Goal: Task Accomplishment & Management: Manage account settings

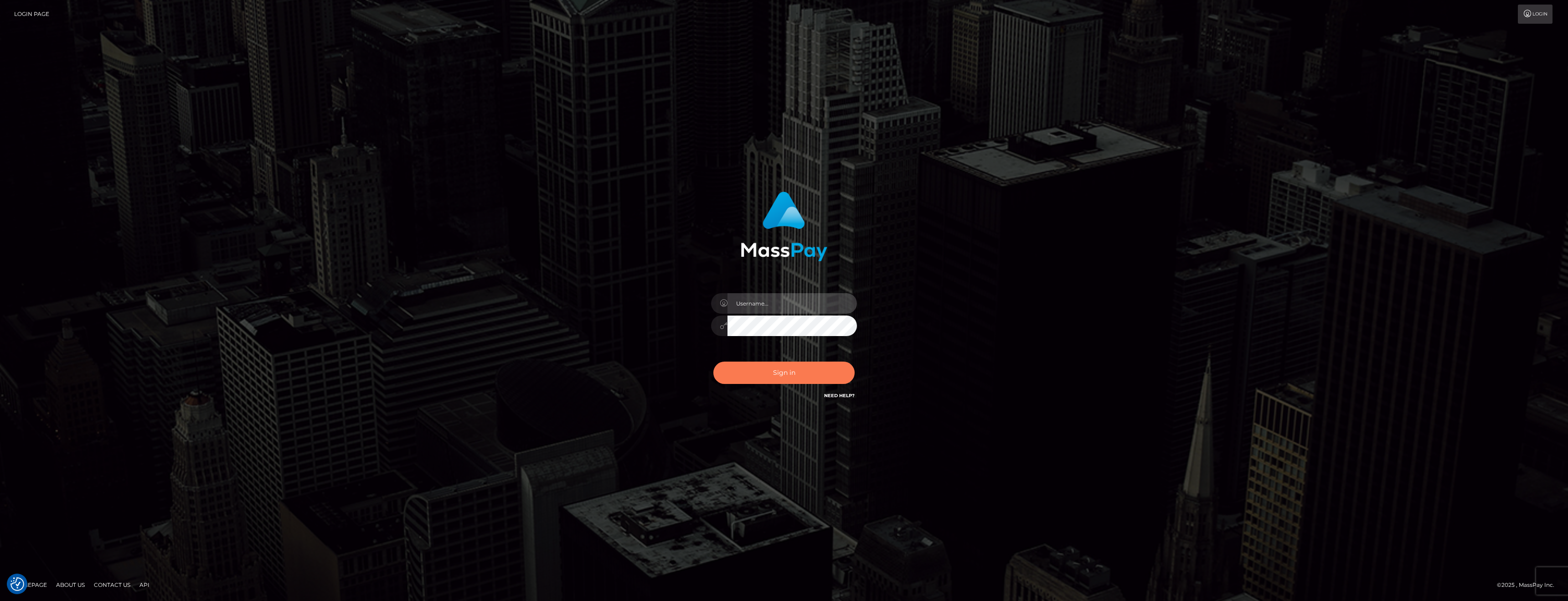
type input "anthony.club"
click at [786, 379] on button "Sign in" at bounding box center [784, 373] width 141 height 23
type input "[PERSON_NAME][DOMAIN_NAME]"
click at [786, 379] on button "Sign in" at bounding box center [784, 373] width 141 height 23
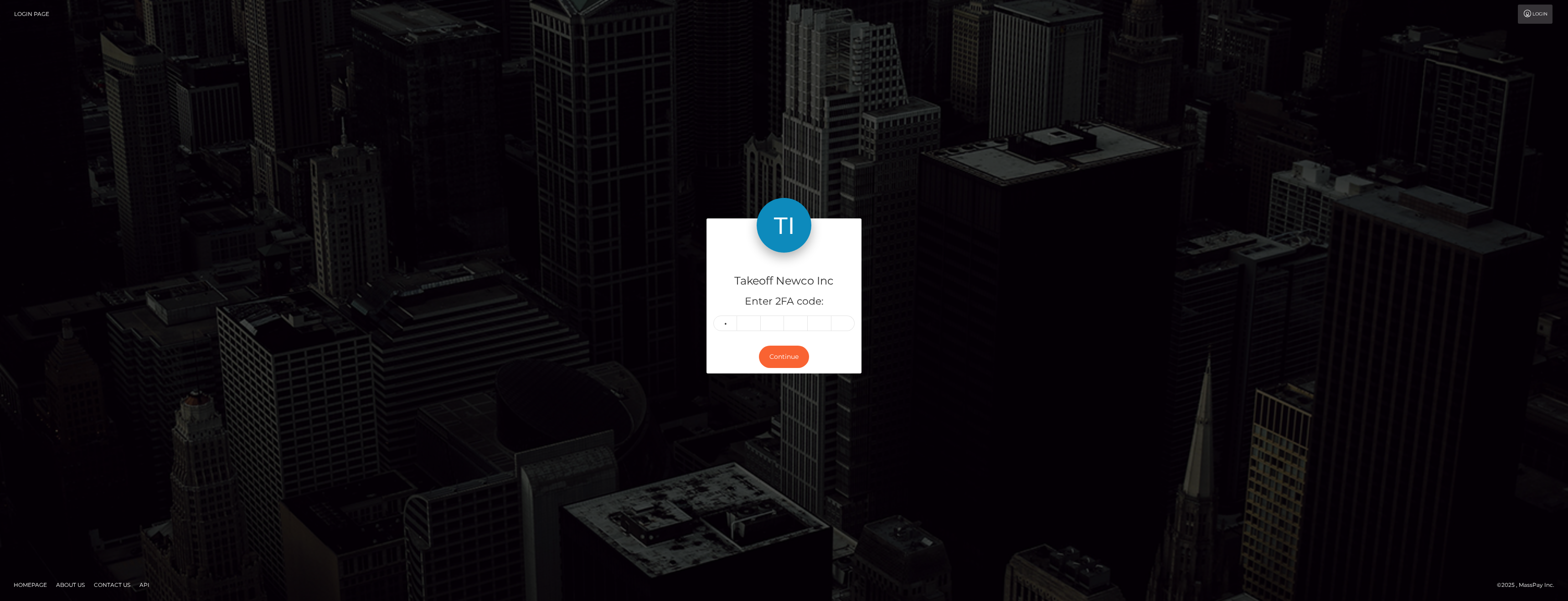
type input "3"
type input "9"
type input "7"
type input "4"
type input "9"
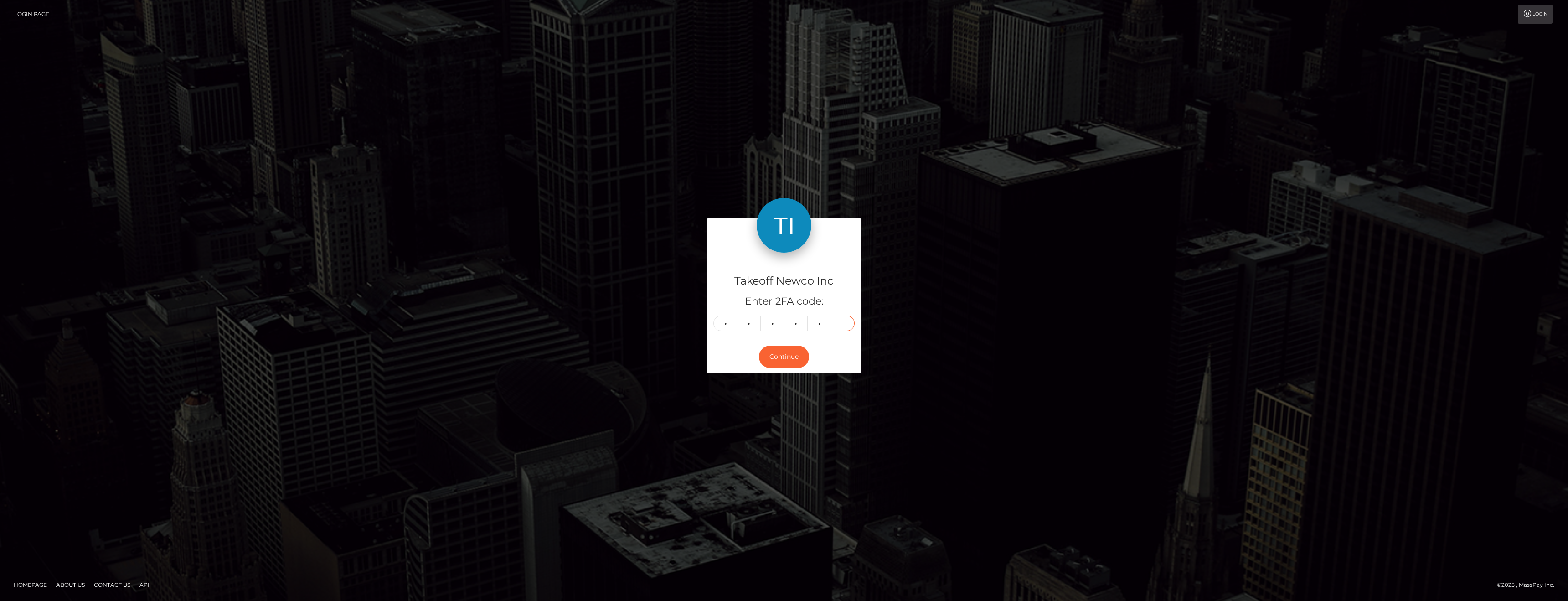
type input "9"
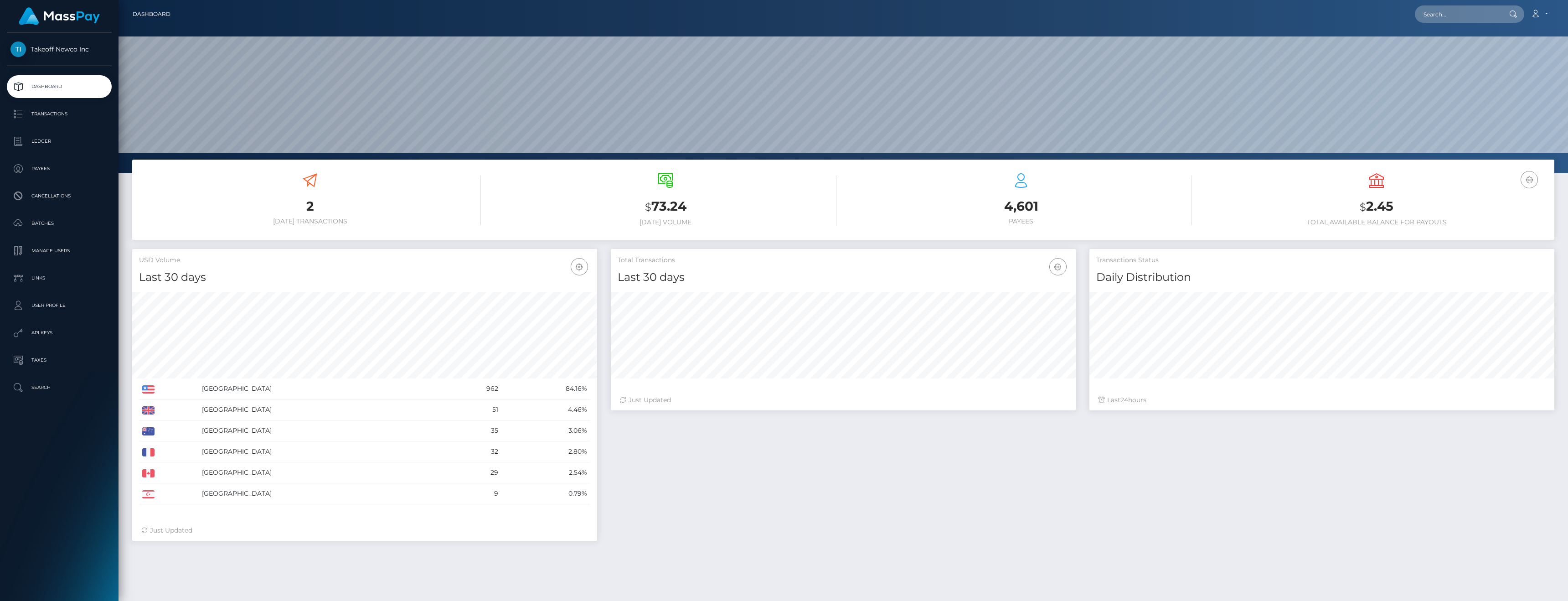
scroll to position [162, 465]
click at [61, 308] on p "User Profile" at bounding box center [58, 306] width 97 height 13
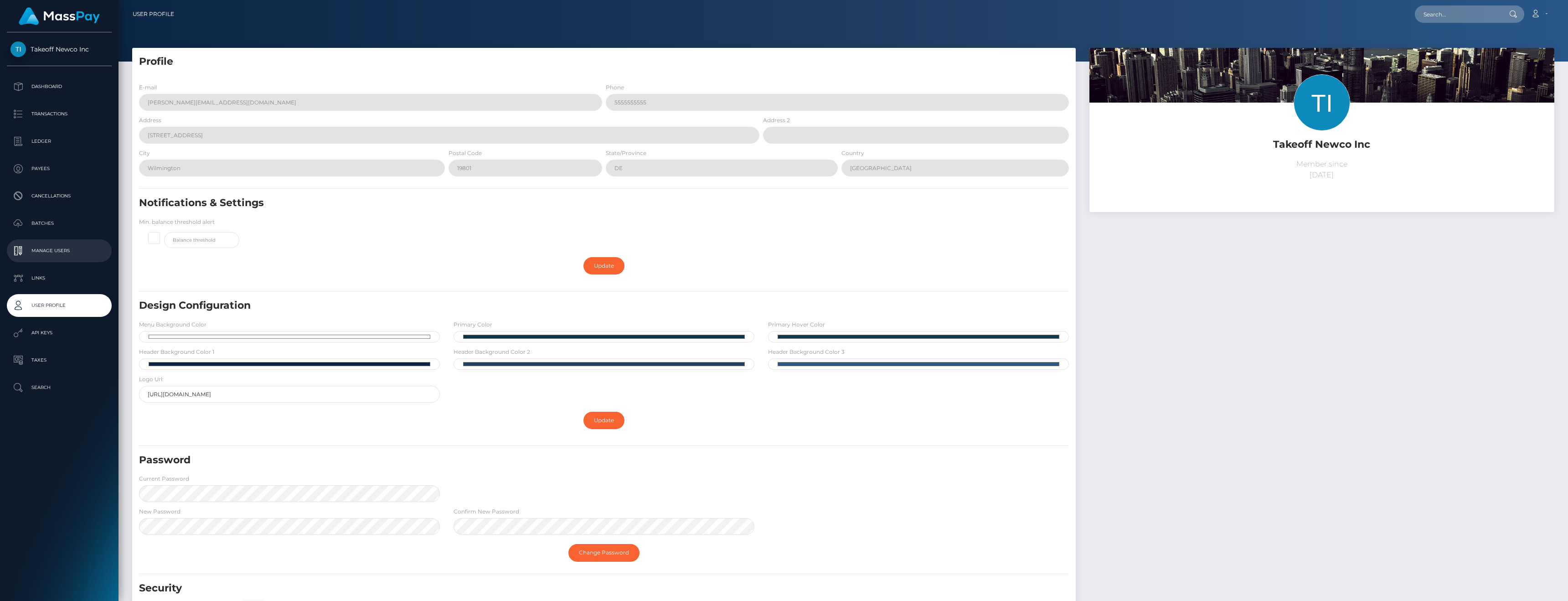
click at [48, 257] on p "Manage Users" at bounding box center [58, 251] width 97 height 13
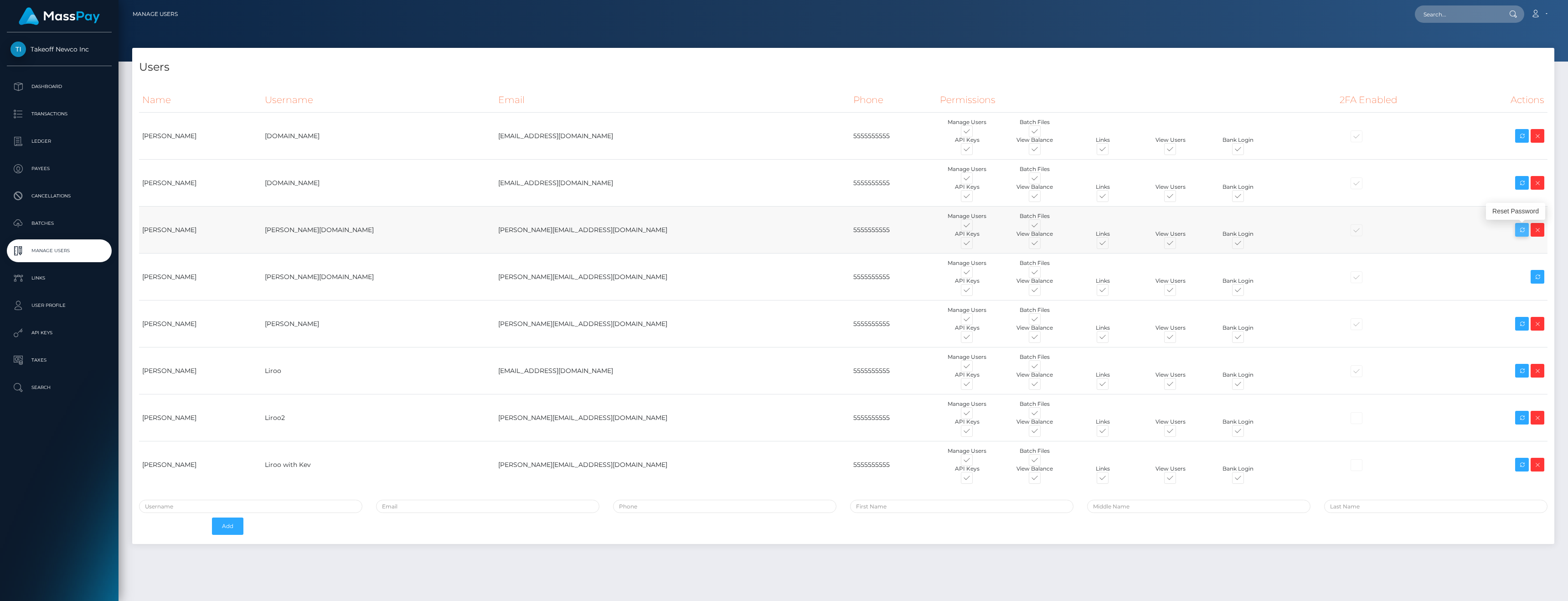
click at [1525, 232] on icon at bounding box center [1522, 230] width 11 height 11
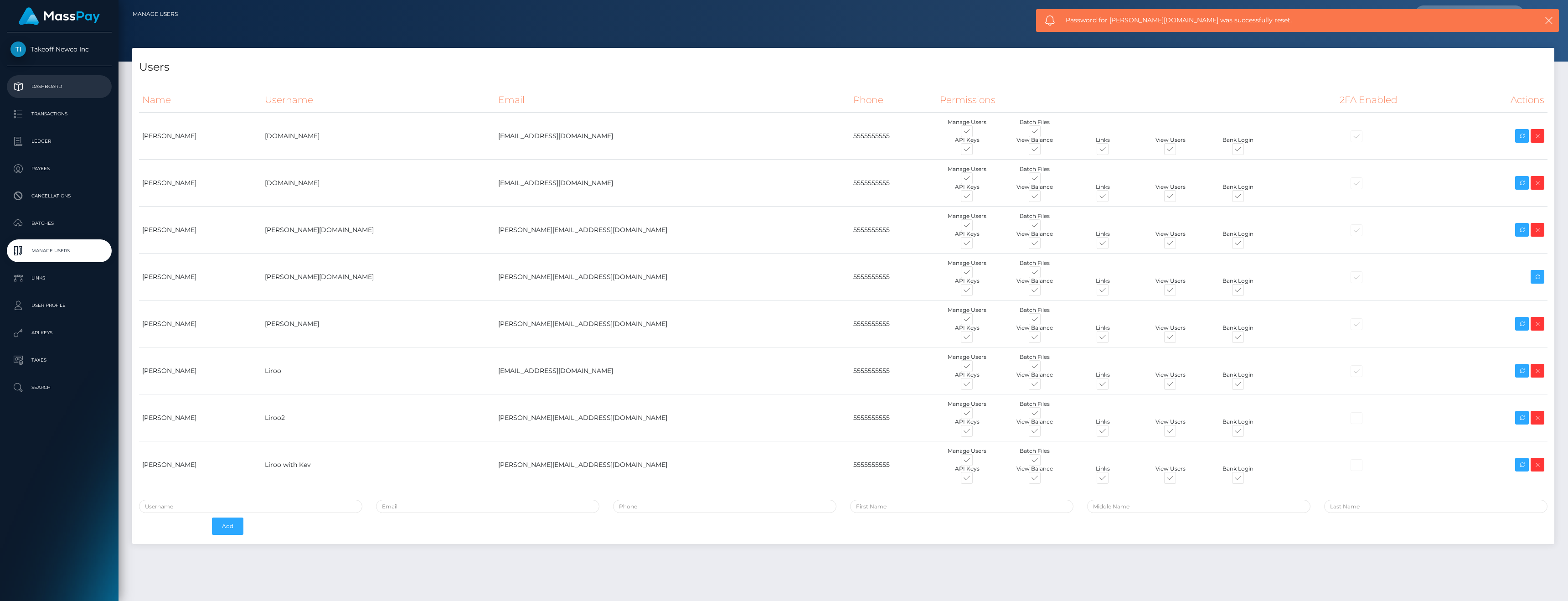
click at [52, 90] on p "Dashboard" at bounding box center [58, 87] width 97 height 13
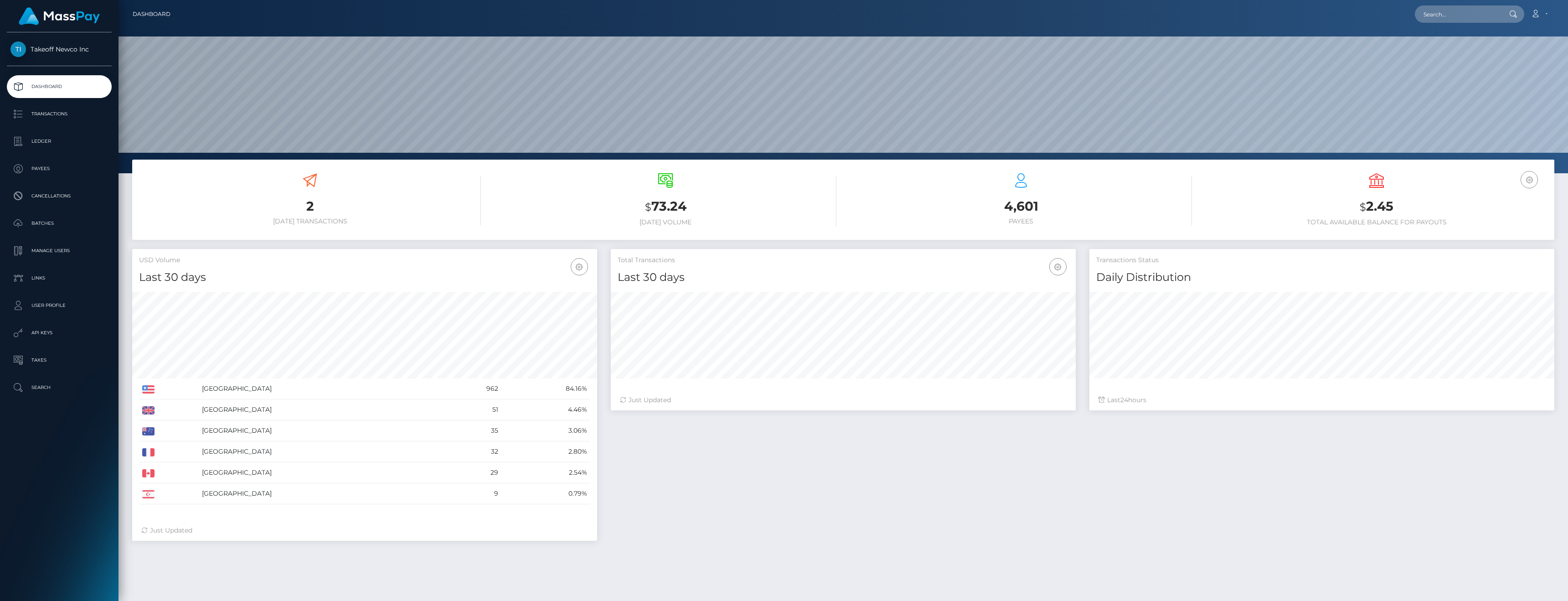
scroll to position [162, 465]
click at [52, 137] on p "Ledger" at bounding box center [58, 142] width 97 height 13
